Goal: Transaction & Acquisition: Purchase product/service

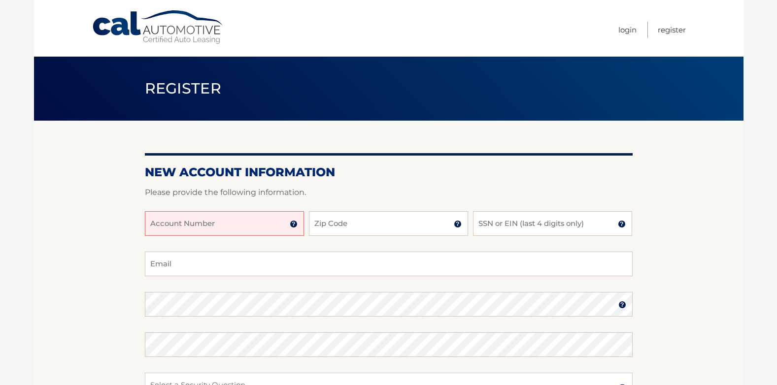
click at [171, 229] on input "Account Number" at bounding box center [224, 223] width 159 height 25
type input "44456005086"
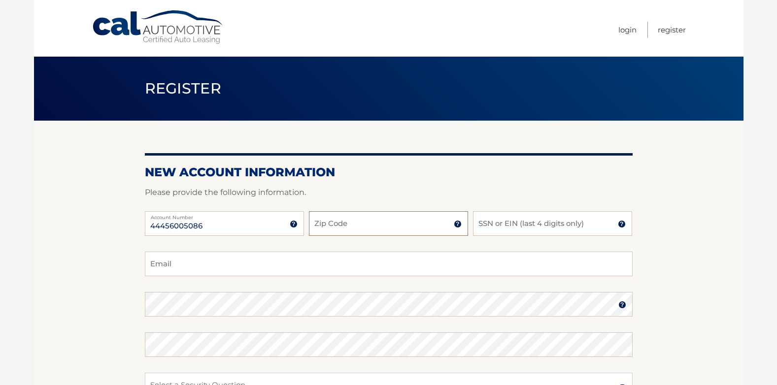
click at [365, 226] on input "Zip Code" at bounding box center [388, 223] width 159 height 25
type input "32909"
click at [501, 225] on input "SSN or EIN (last 4 digits only)" at bounding box center [552, 223] width 159 height 25
type input "6377"
click at [498, 264] on input "Email" at bounding box center [389, 264] width 488 height 25
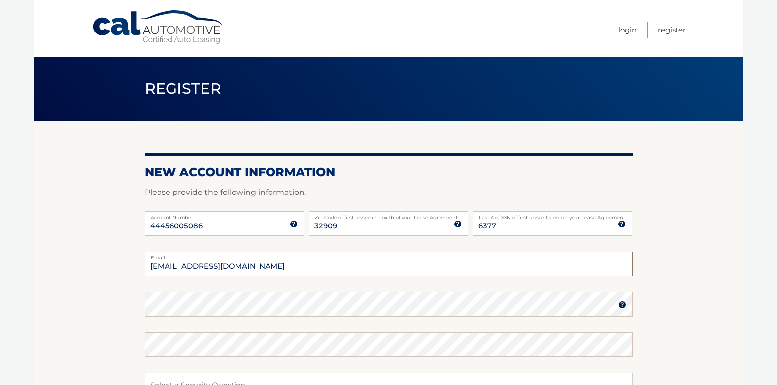
type input "tiffhh76@gmail.com"
click at [622, 306] on img at bounding box center [622, 305] width 8 height 8
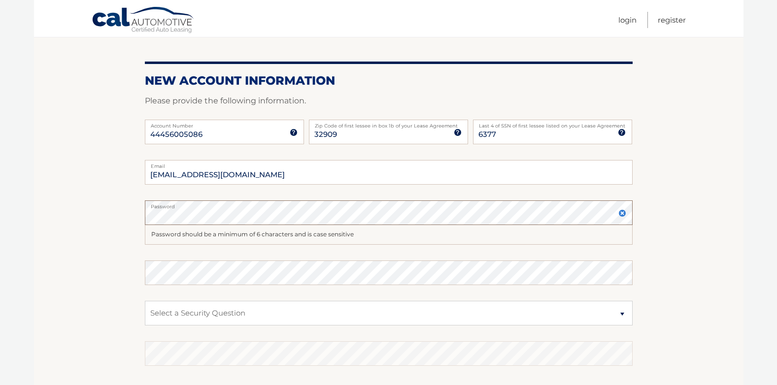
scroll to position [99, 0]
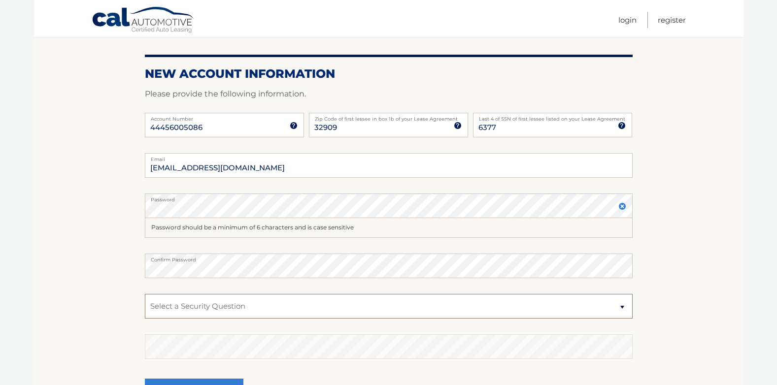
click at [510, 298] on select "Select a Security Question What was the name of your elementary school? What is…" at bounding box center [389, 306] width 488 height 25
select select "1"
click at [145, 294] on select "Select a Security Question What was the name of your elementary school? What is…" at bounding box center [389, 306] width 488 height 25
click at [681, 316] on section "New Account Information Please provide the following information. 44456005086 A…" at bounding box center [389, 224] width 710 height 405
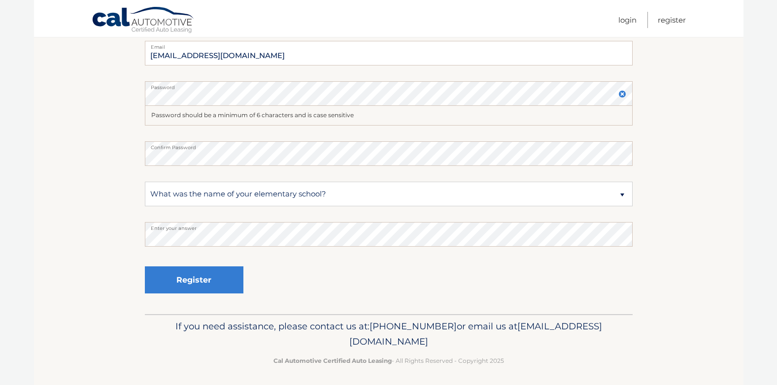
scroll to position [215, 0]
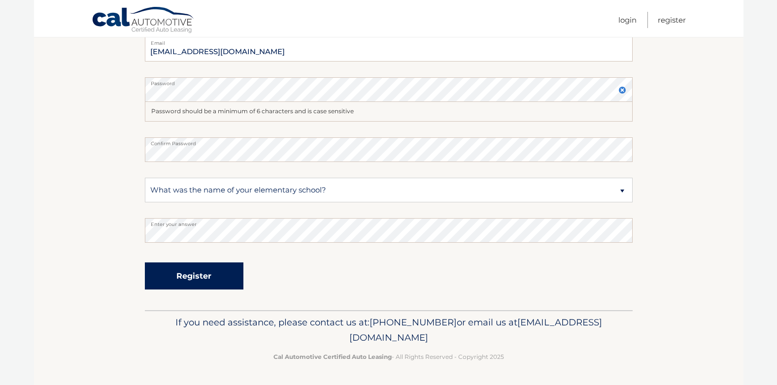
click at [216, 275] on button "Register" at bounding box center [194, 276] width 99 height 27
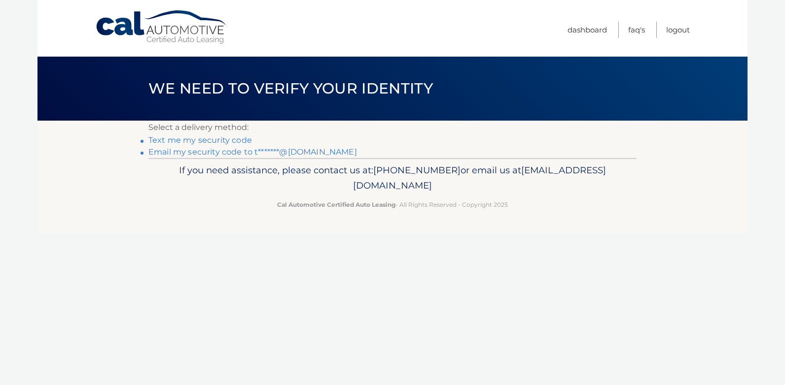
click at [206, 150] on link "Email my security code to t*******@[DOMAIN_NAME]" at bounding box center [252, 151] width 208 height 9
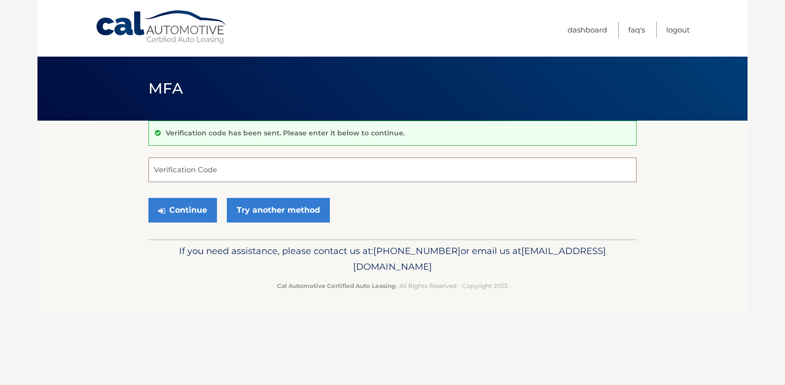
click at [225, 168] on input "Verification Code" at bounding box center [392, 170] width 488 height 25
type input "655367"
click at [195, 207] on button "Continue" at bounding box center [182, 210] width 69 height 25
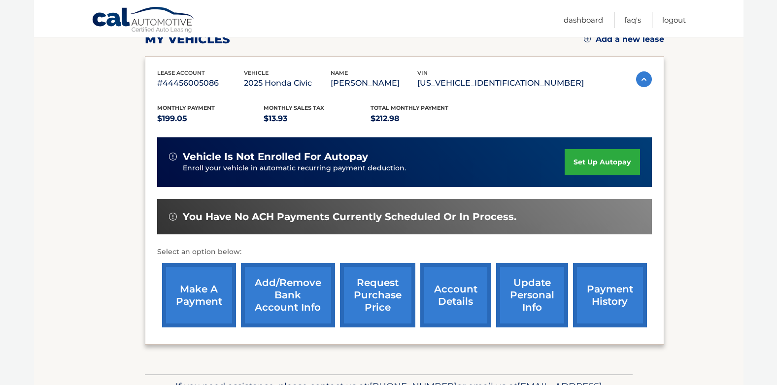
scroll to position [197, 0]
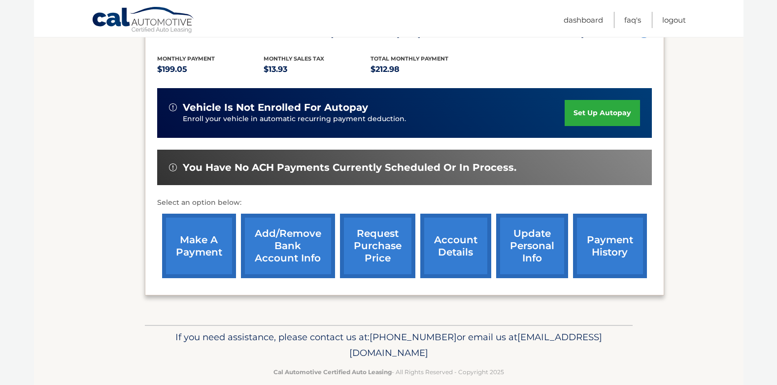
click at [206, 252] on link "make a payment" at bounding box center [199, 246] width 74 height 65
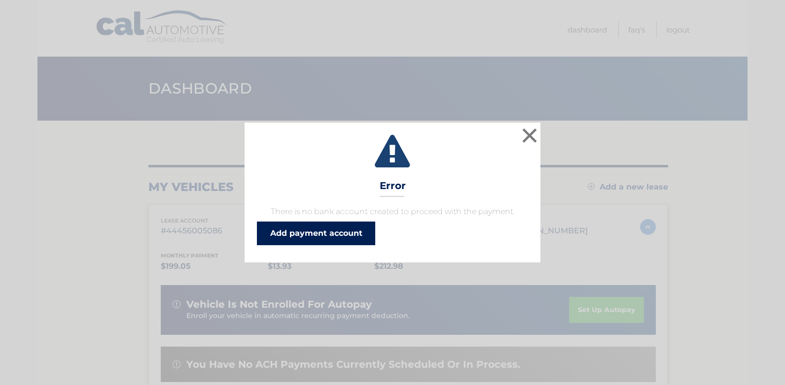
click at [298, 232] on link "Add payment account" at bounding box center [316, 234] width 118 height 24
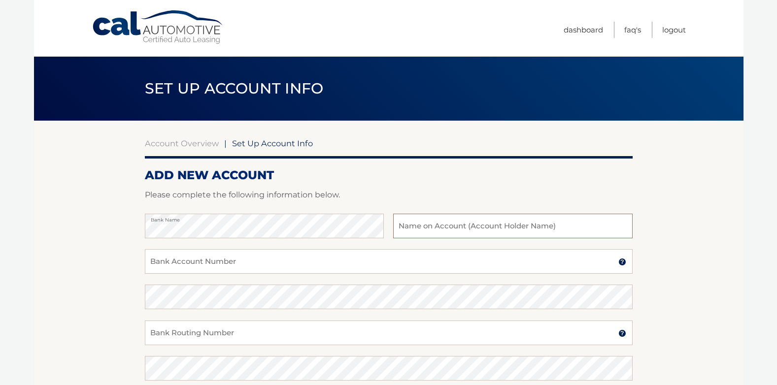
click at [439, 227] on input "text" at bounding box center [512, 226] width 239 height 25
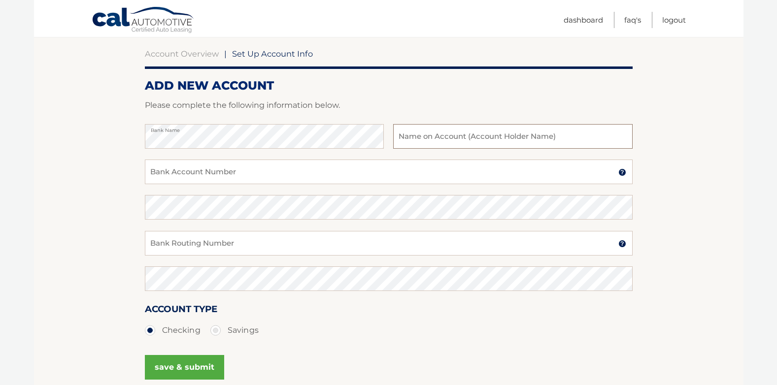
scroll to position [99, 0]
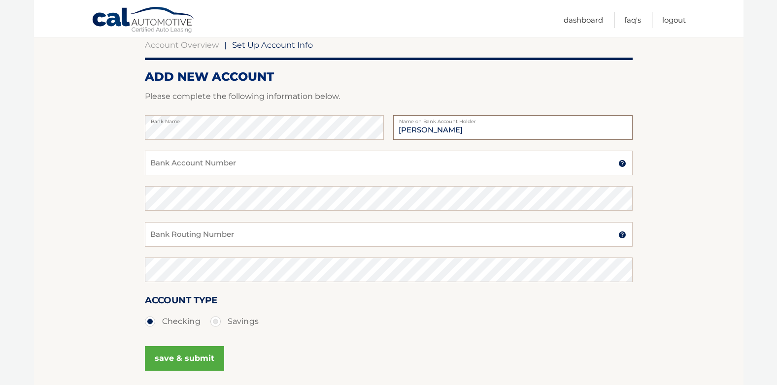
type input "[PERSON_NAME]"
click at [487, 161] on input "Bank Account Number" at bounding box center [389, 163] width 488 height 25
type input "4385315663"
click at [162, 238] on input "Bank Routing Number" at bounding box center [389, 234] width 488 height 25
type input "067014822"
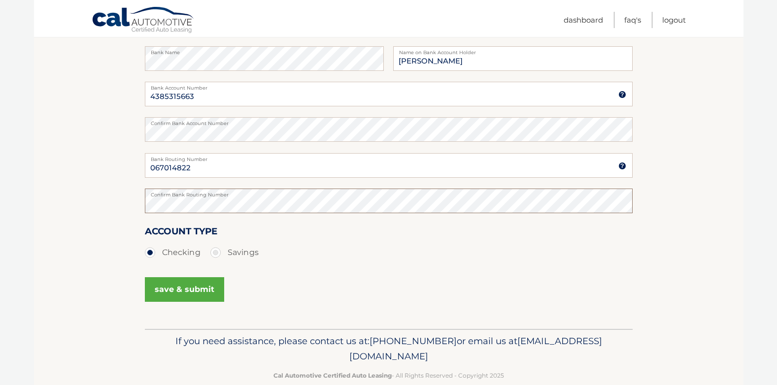
scroll to position [186, 0]
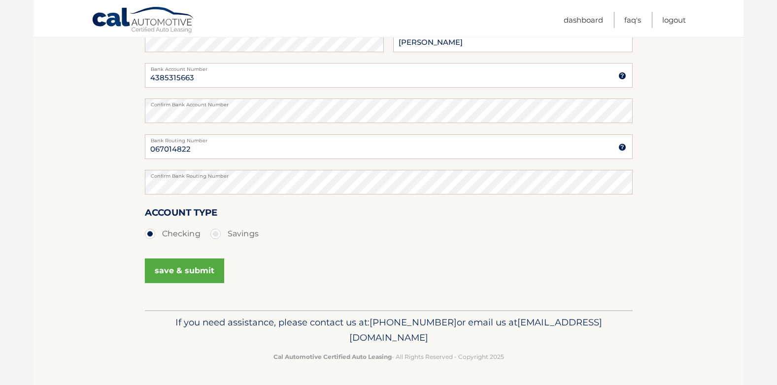
click at [187, 267] on button "save & submit" at bounding box center [184, 271] width 79 height 25
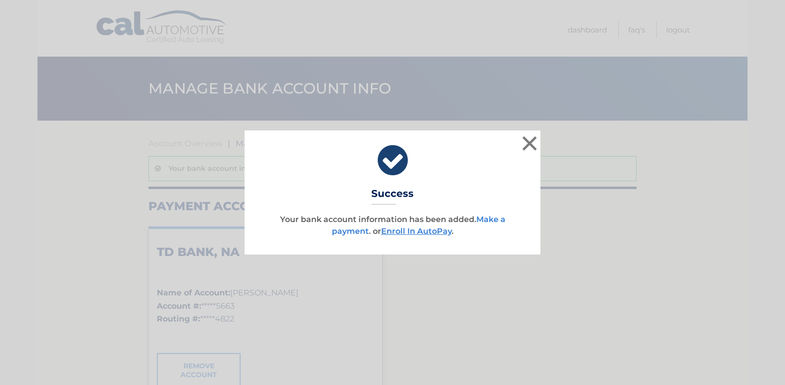
click at [342, 231] on link "Make a payment" at bounding box center [418, 225] width 173 height 21
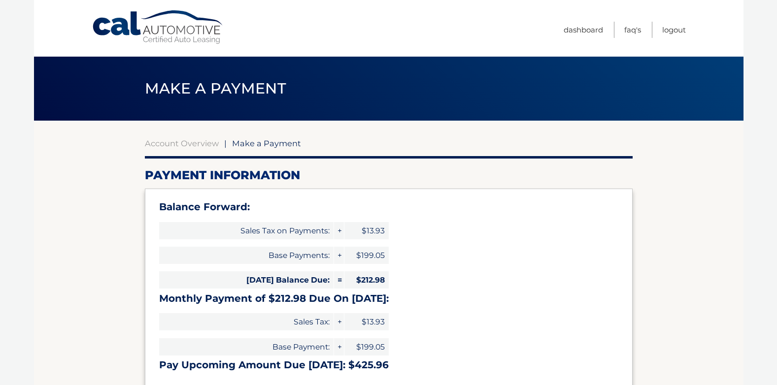
select select "OTlkYTA2ZWQtNzE4MC00ZTRjLTgyYTctZjY0NWI2ZWEzOGFi"
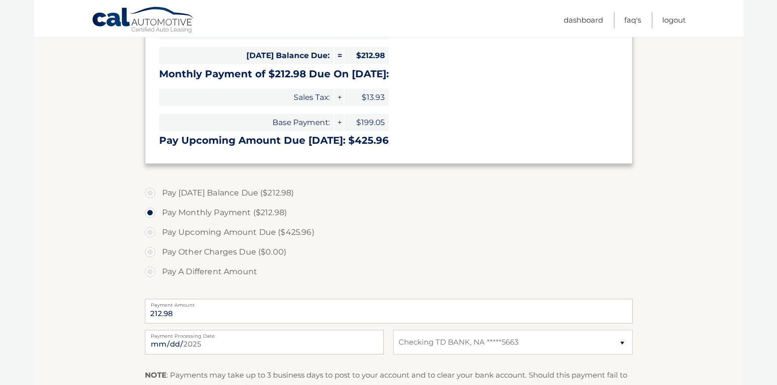
scroll to position [246, 0]
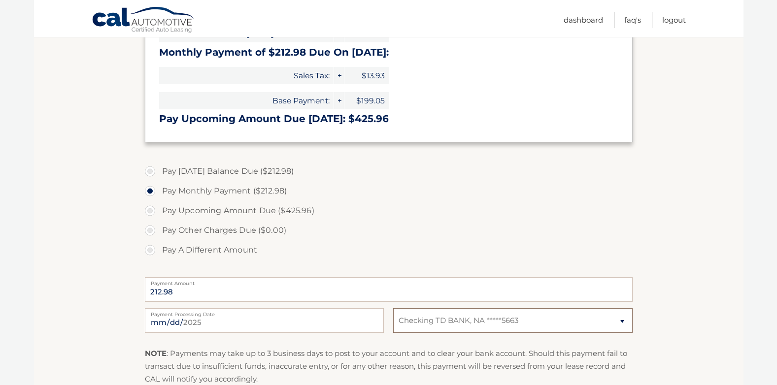
click at [621, 322] on select "Select Bank Account Checking TD BANK, NA *****5663" at bounding box center [512, 321] width 239 height 25
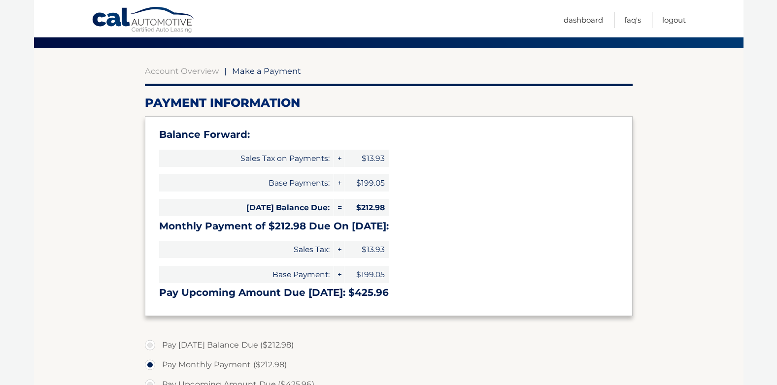
scroll to position [0, 0]
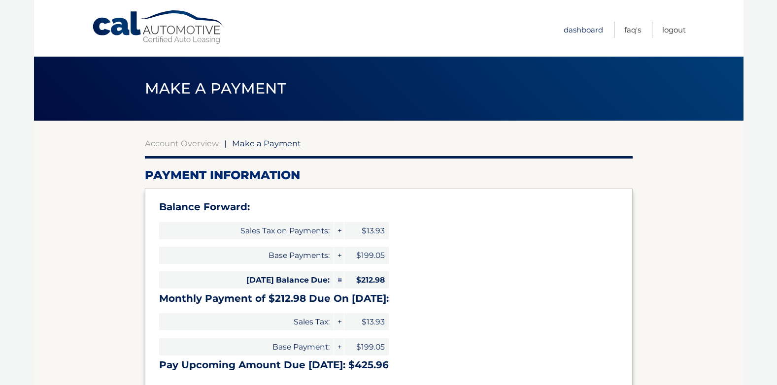
click at [568, 28] on link "Dashboard" at bounding box center [583, 30] width 39 height 16
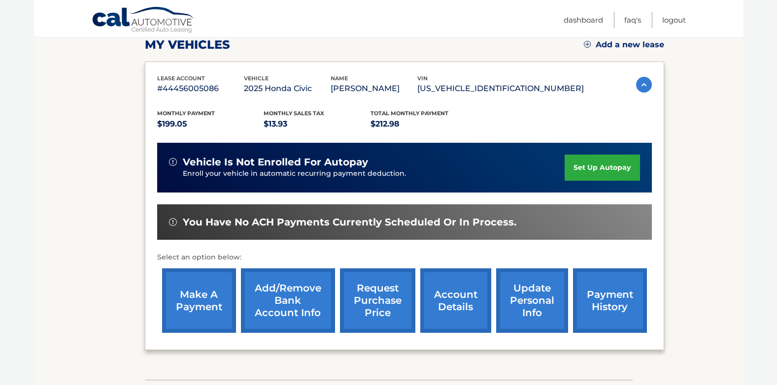
scroll to position [148, 0]
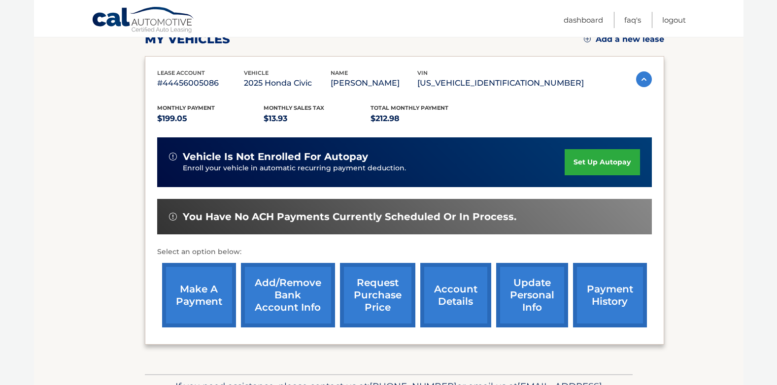
click at [279, 296] on link "Add/Remove bank account info" at bounding box center [288, 295] width 94 height 65
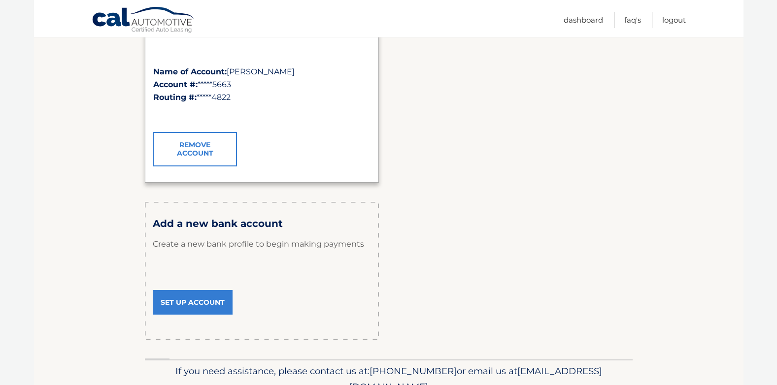
scroll to position [197, 0]
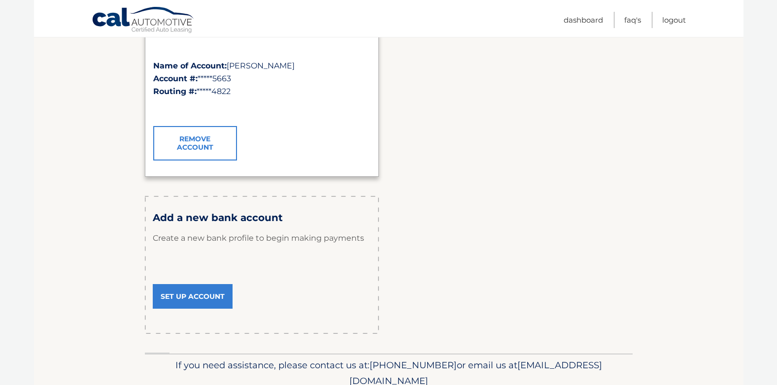
click at [202, 295] on link "Set Up Account" at bounding box center [193, 296] width 80 height 25
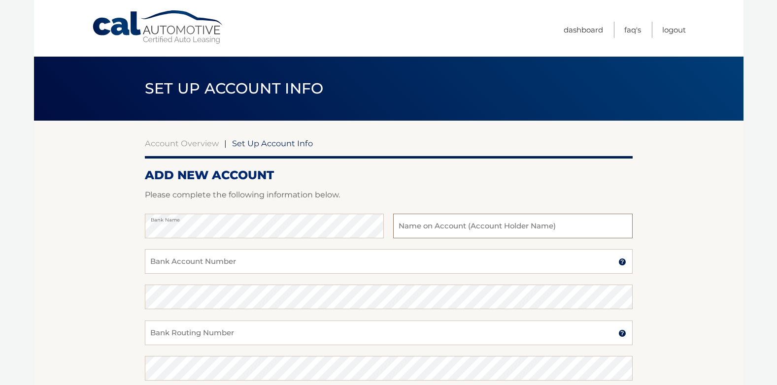
click at [409, 227] on input "text" at bounding box center [512, 226] width 239 height 25
type input "[PERSON_NAME]"
click at [366, 262] on input "Bank Account Number" at bounding box center [389, 261] width 488 height 25
type input "4254728351"
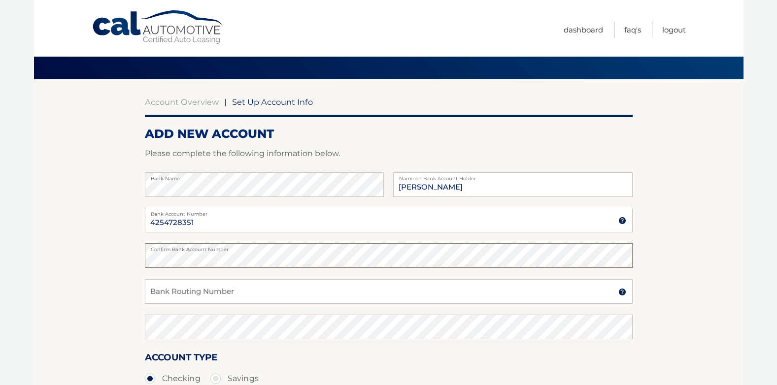
scroll to position [99, 0]
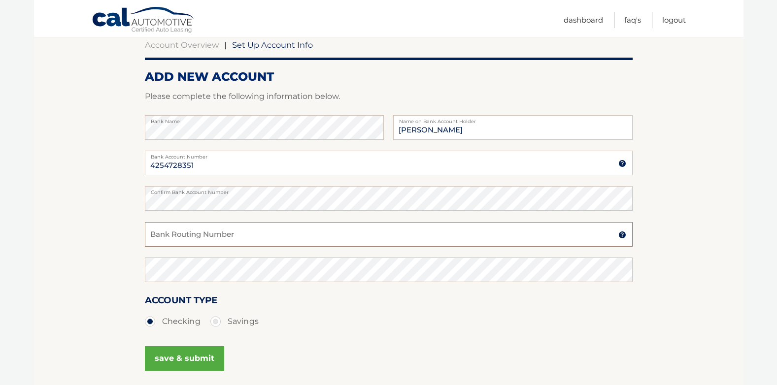
click at [240, 237] on input "Bank Routing Number" at bounding box center [389, 234] width 488 height 25
type input "067014822"
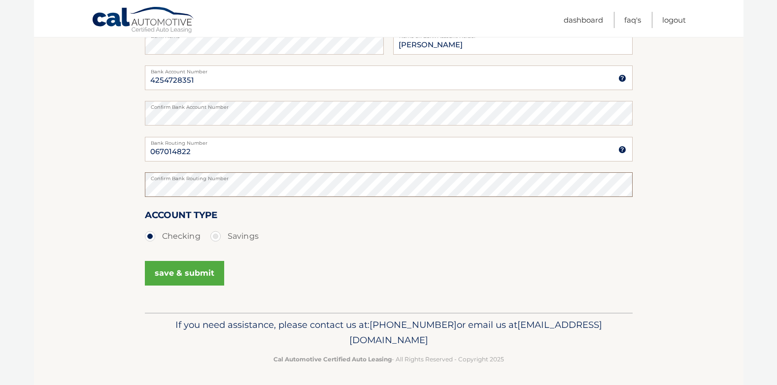
scroll to position [186, 0]
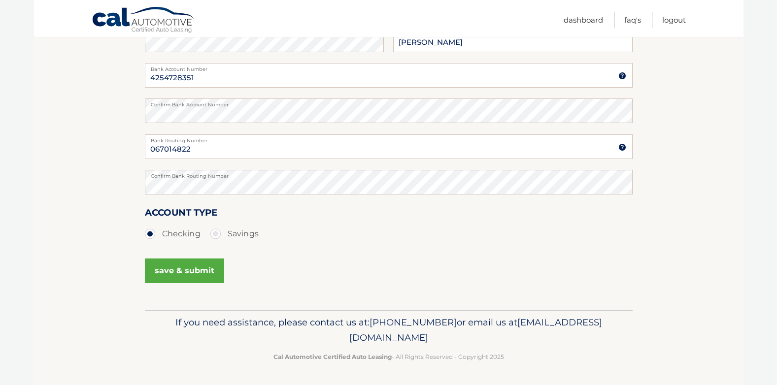
click at [192, 271] on button "save & submit" at bounding box center [184, 271] width 79 height 25
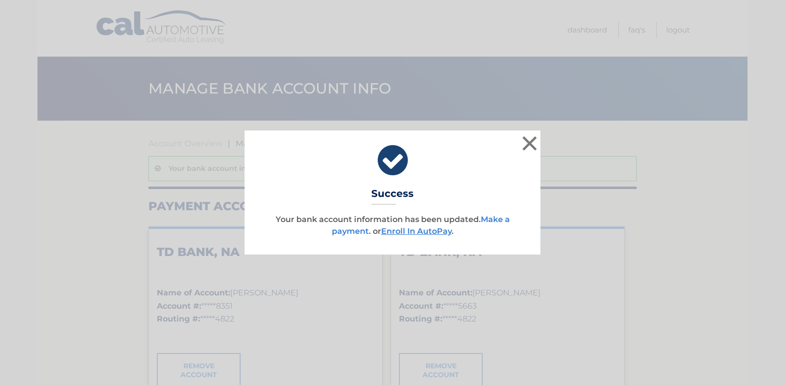
click at [337, 232] on link "Make a payment" at bounding box center [421, 225] width 178 height 21
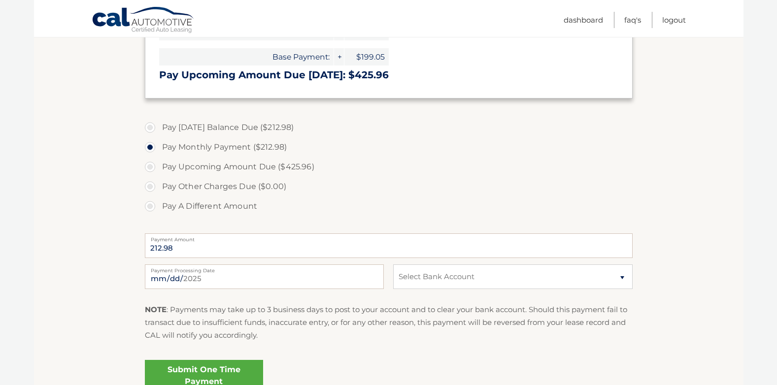
scroll to position [296, 0]
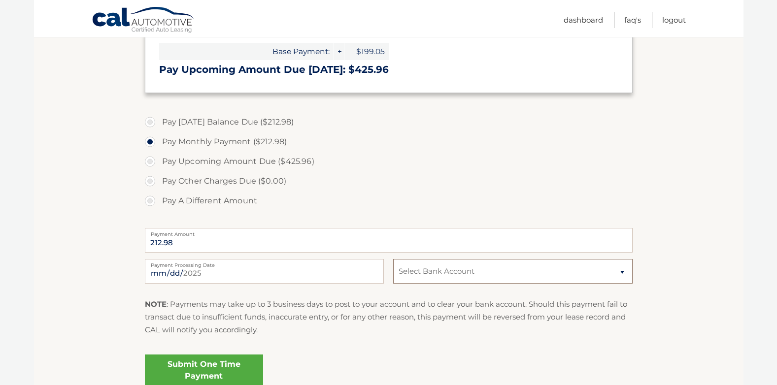
click at [415, 272] on select "Select Bank Account Checking TD BANK, NA *****8351 Checking TD BANK, NA *****56…" at bounding box center [512, 271] width 239 height 25
select select "OWUzY2ZlMmEtYTllYS00ZmJhLTg3MmYtMWZjNDc3MjRhYzA1"
click at [393, 259] on select "Select Bank Account Checking TD BANK, NA *****8351 Checking TD BANK, NA *****56…" at bounding box center [512, 271] width 239 height 25
click at [686, 270] on section "Account Overview | Make a Payment Payment Information Balance Forward: Sales Ta…" at bounding box center [389, 112] width 710 height 575
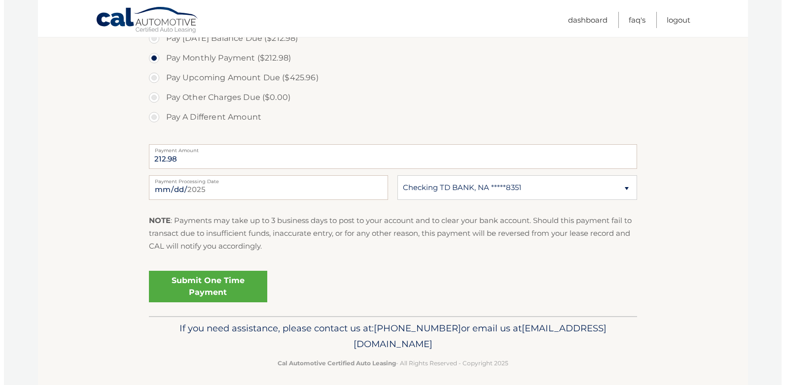
scroll to position [385, 0]
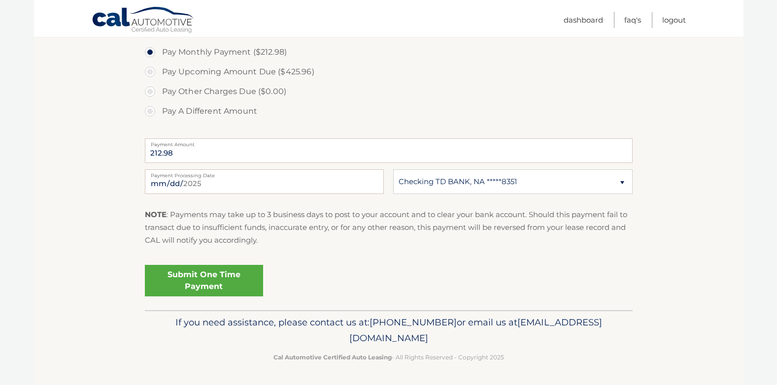
click at [224, 275] on link "Submit One Time Payment" at bounding box center [204, 281] width 118 height 32
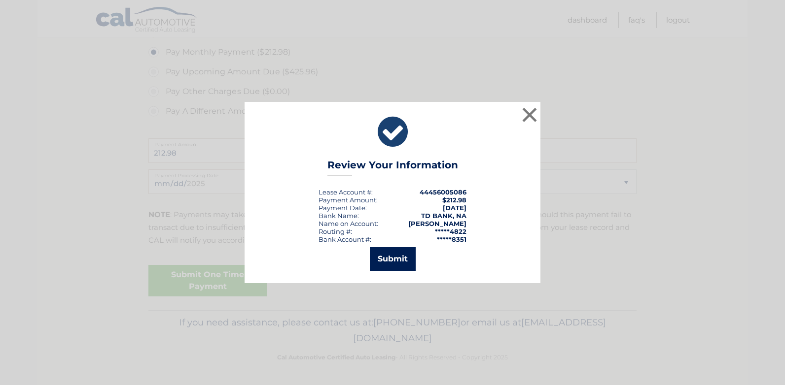
click at [396, 258] on button "Submit" at bounding box center [393, 259] width 46 height 24
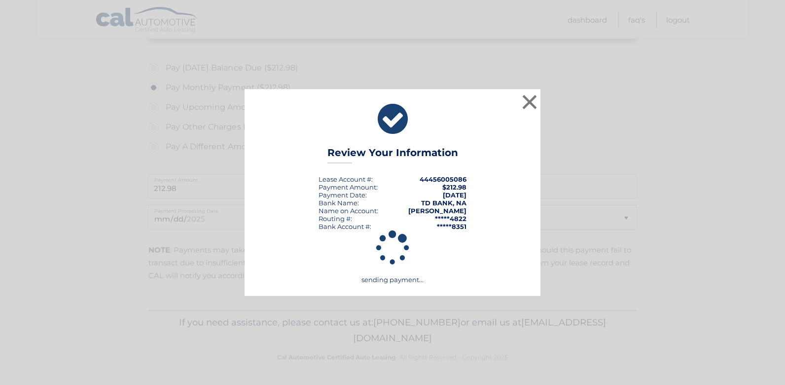
scroll to position [350, 0]
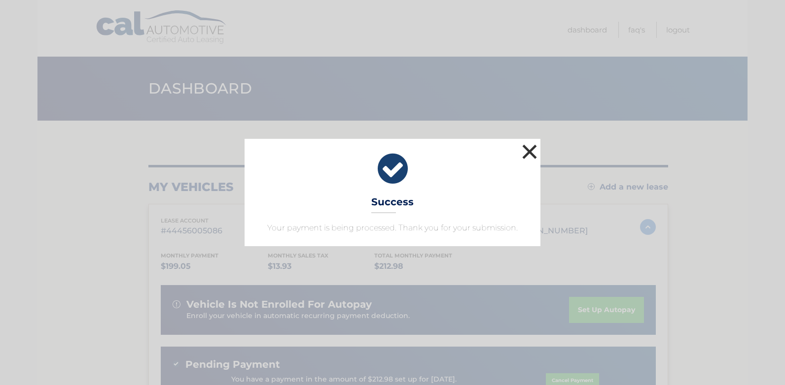
click at [528, 147] on button "×" at bounding box center [529, 152] width 20 height 20
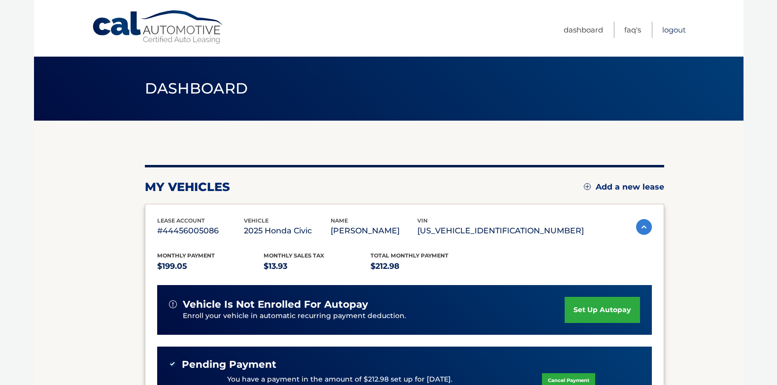
click at [673, 30] on link "Logout" at bounding box center [674, 30] width 24 height 16
